Goal: Find contact information: Find contact information

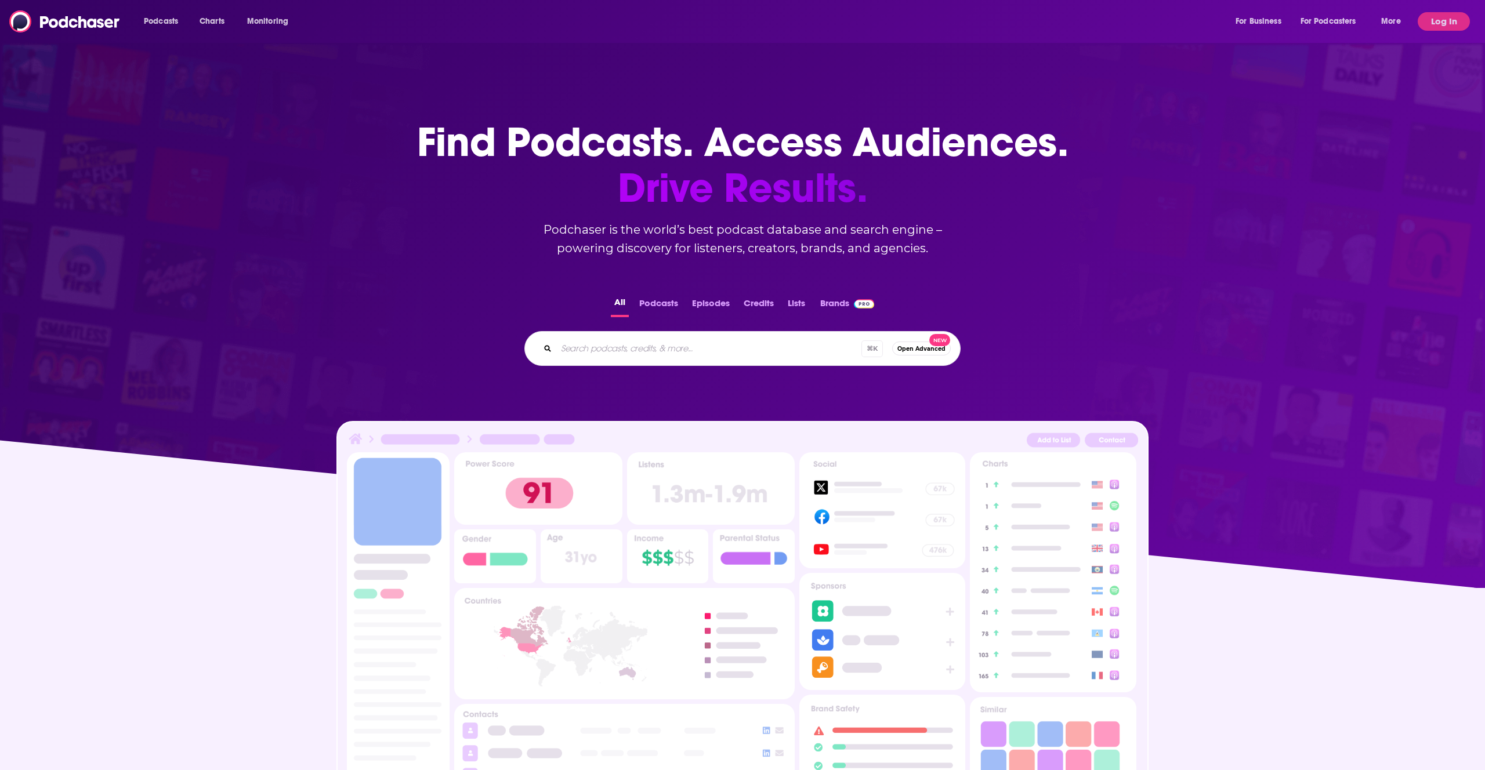
drag, startPoint x: 0, startPoint y: 0, endPoint x: 721, endPoint y: 19, distance: 721.1
click at [721, 19] on div "Podcasts Charts Monitoring For Business For Podcasters More" at bounding box center [774, 21] width 1276 height 19
click at [1449, 24] on button "Log In" at bounding box center [1443, 21] width 52 height 19
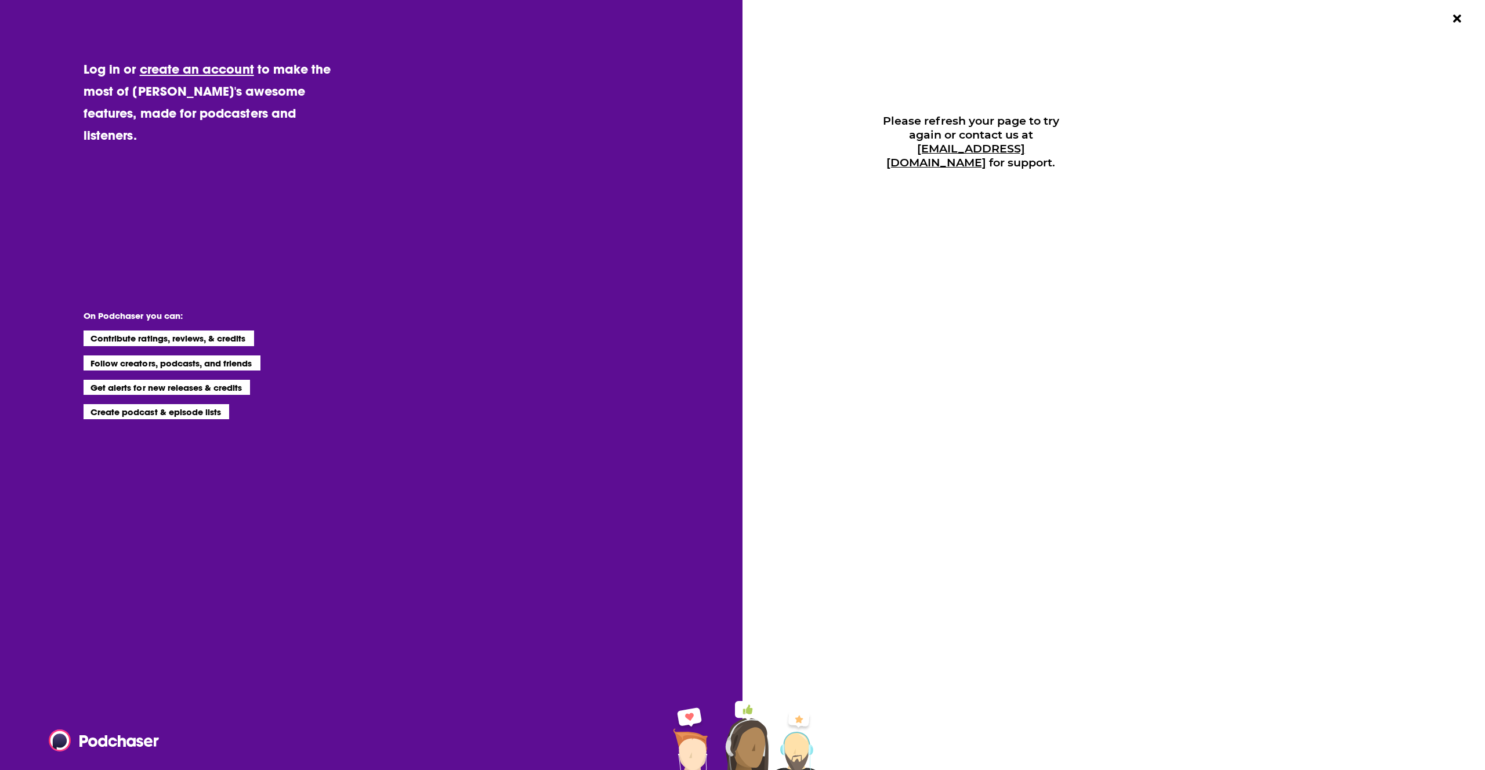
click at [1476, 24] on div "Please refresh your page to try again or contact us at [EMAIL_ADDRESS][DOMAIN_N…" at bounding box center [1120, 385] width 727 height 770
click at [1468, 24] on div "Please refresh your page to try again or contact us at [EMAIL_ADDRESS][DOMAIN_N…" at bounding box center [1120, 385] width 727 height 770
click at [1467, 24] on button "Close Button" at bounding box center [1457, 19] width 22 height 22
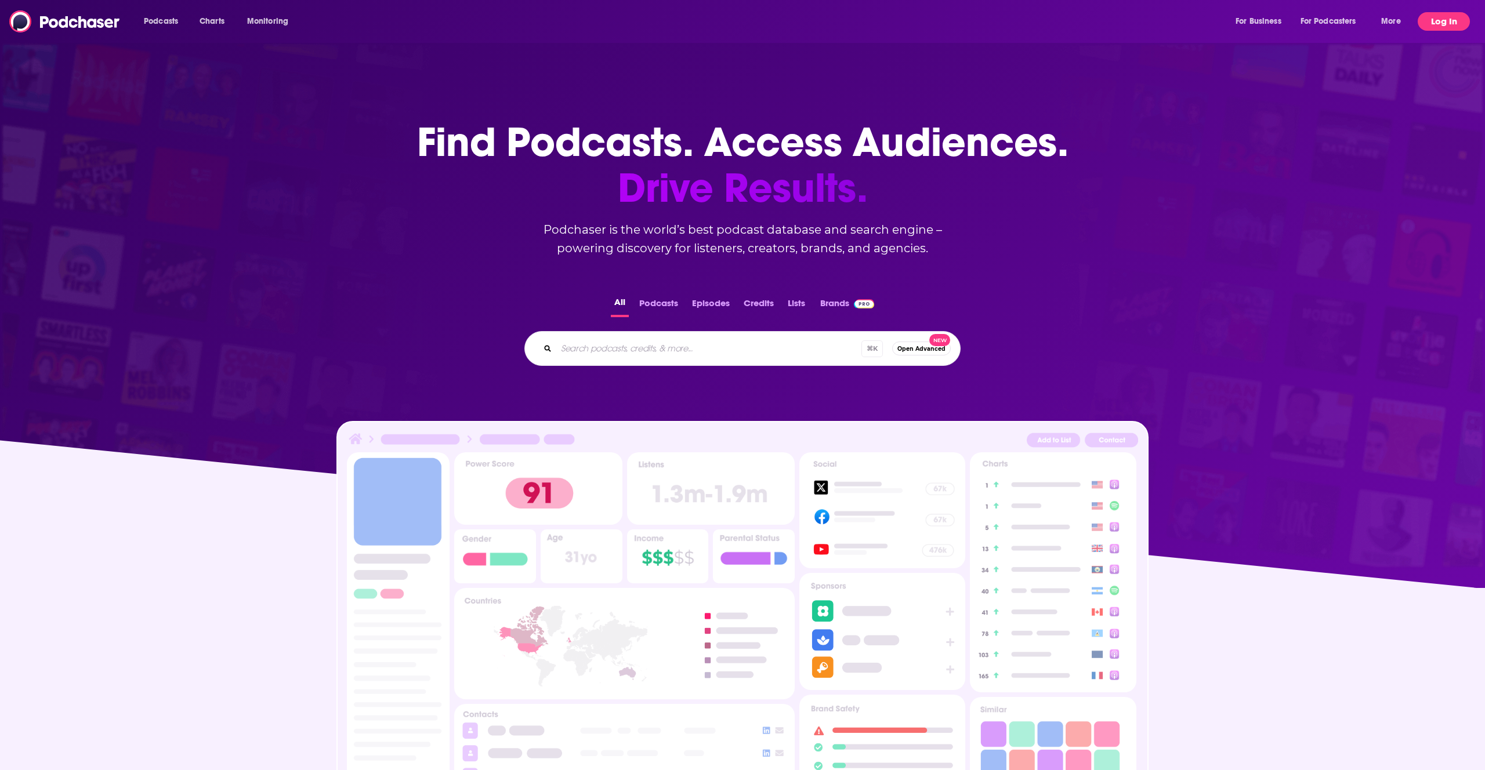
click at [1435, 26] on button "Log In" at bounding box center [1443, 21] width 52 height 19
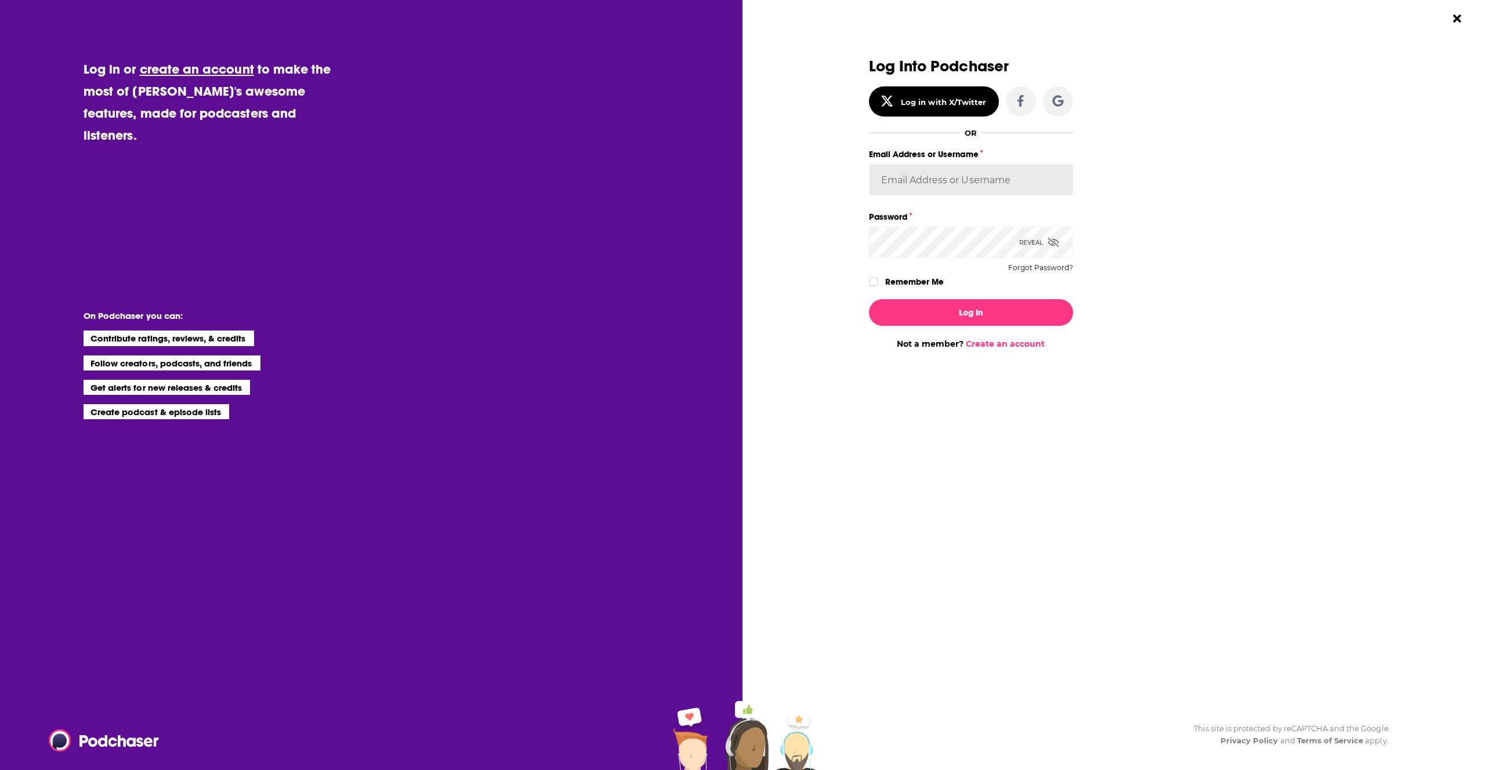
click at [1042, 176] on input "Email Address or Username" at bounding box center [971, 179] width 204 height 31
type input "LaurenSWPR"
click at [939, 219] on label "Password" at bounding box center [971, 216] width 204 height 15
click at [919, 310] on button "Log In" at bounding box center [971, 312] width 204 height 27
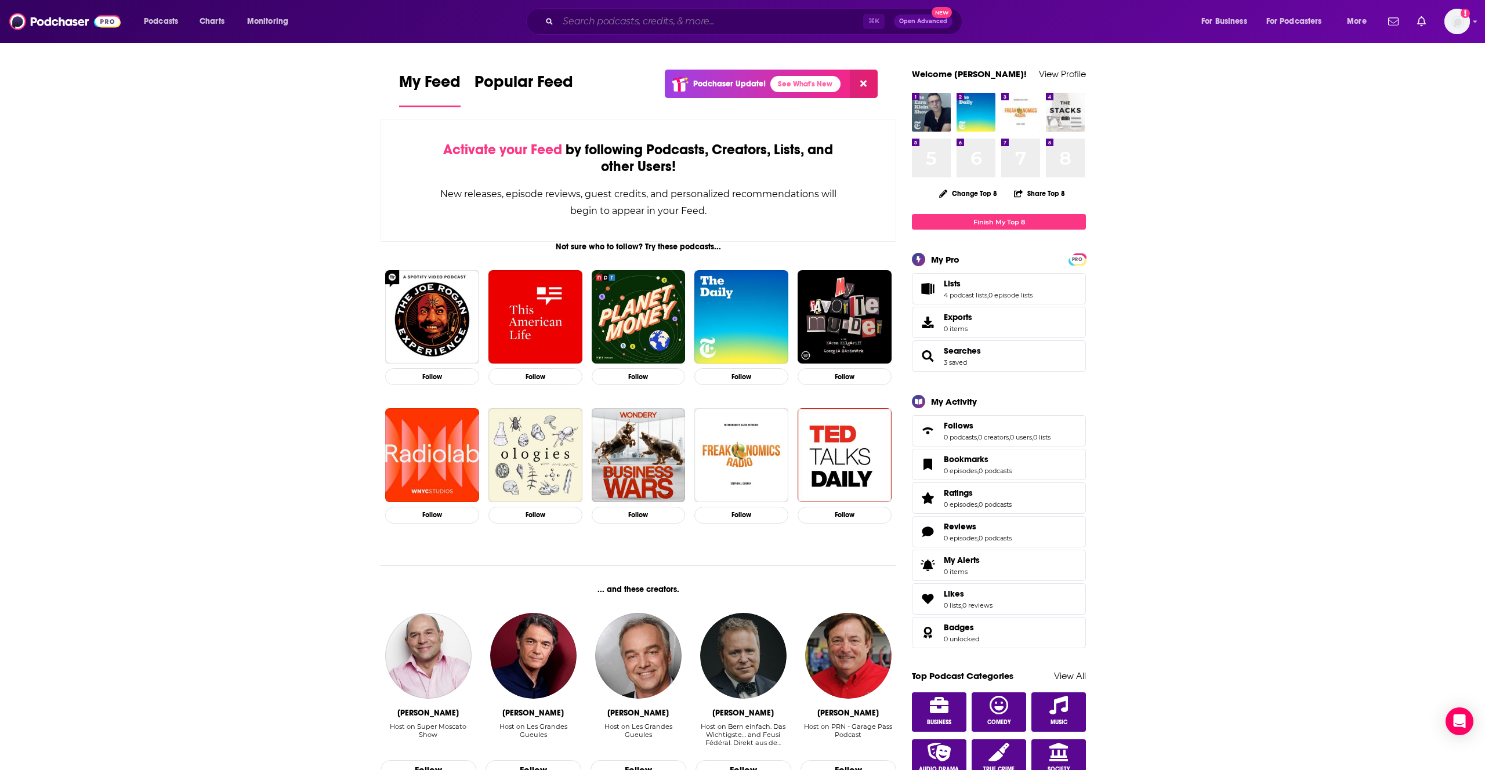
click at [826, 28] on input "Search podcasts, credits, & more..." at bounding box center [710, 21] width 305 height 19
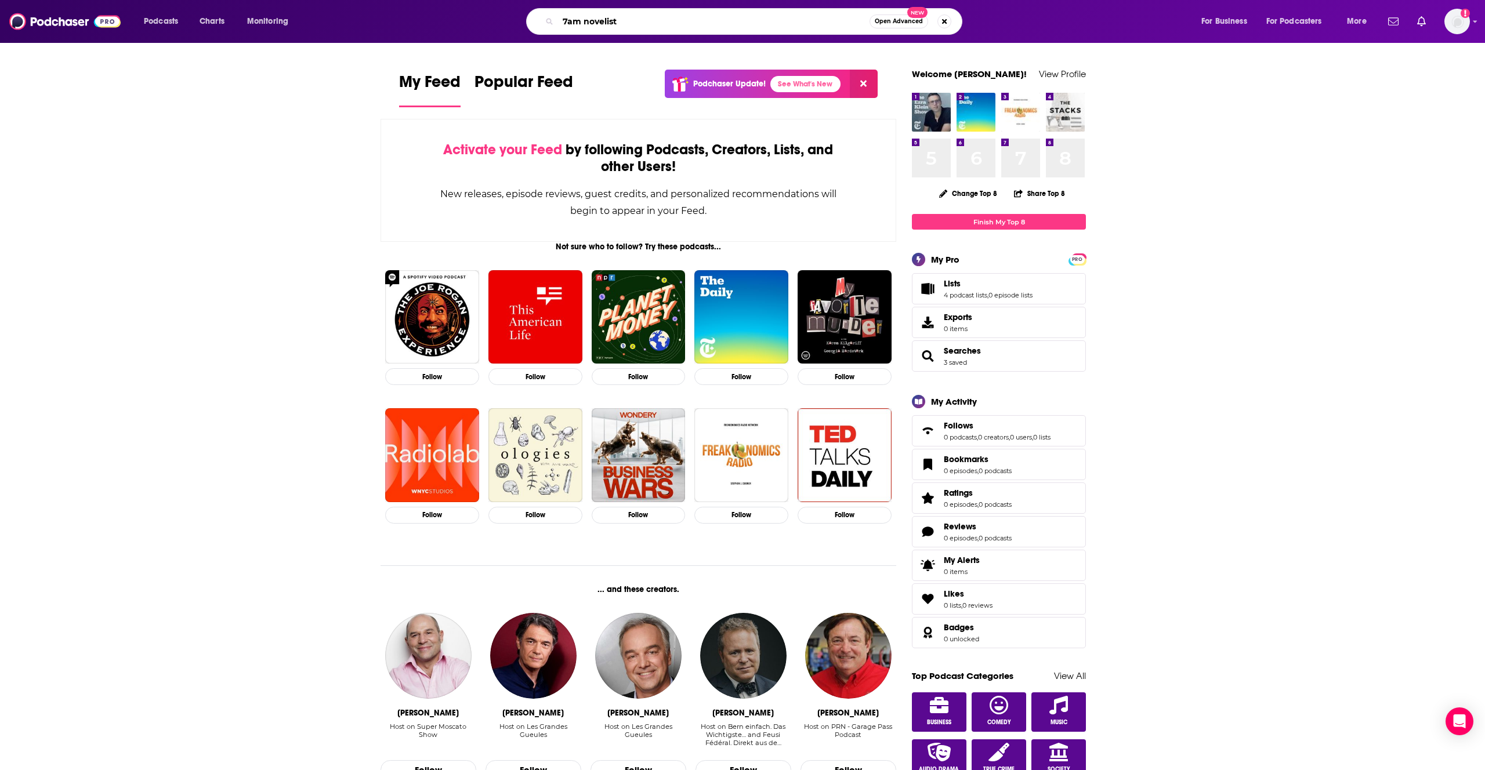
type input "7am novelist"
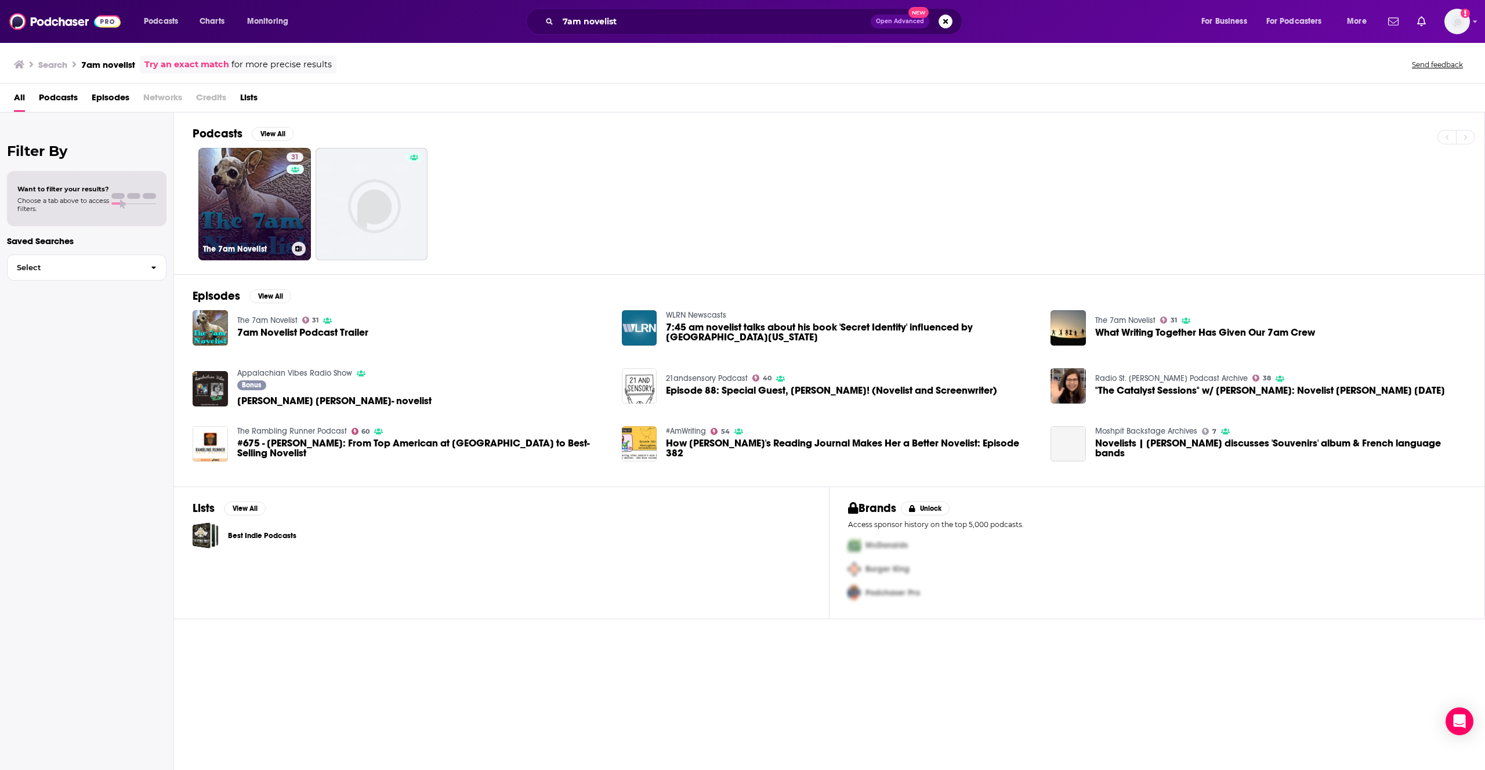
click at [274, 227] on link "31 The 7am Novelist" at bounding box center [254, 204] width 113 height 113
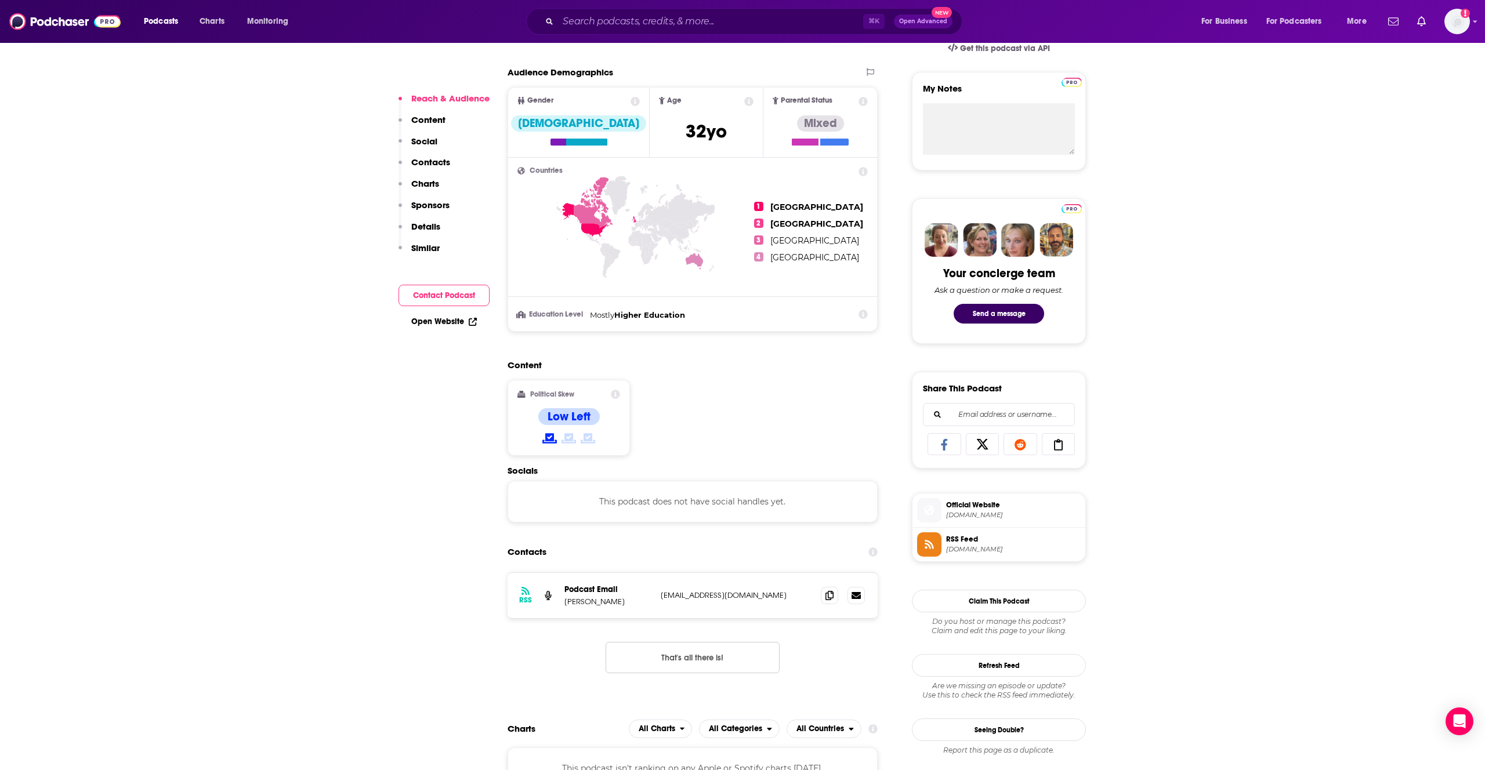
scroll to position [399, 0]
drag, startPoint x: 775, startPoint y: 596, endPoint x: 659, endPoint y: 596, distance: 116.6
click at [658, 596] on div "RSS Podcast Email [PERSON_NAME] [EMAIL_ADDRESS][DOMAIN_NAME] [EMAIL_ADDRESS][DO…" at bounding box center [692, 594] width 370 height 45
copy p "[EMAIL_ADDRESS][DOMAIN_NAME]"
